Goal: Find specific page/section

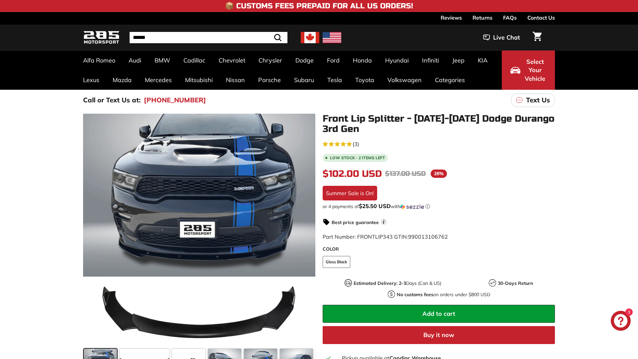
click at [278, 38] on icon ".cls-1{fill:none;stroke:#000;stroke-miterlimit:10;stroke-width:2px}" at bounding box center [277, 37] width 9 height 9
